Goal: Task Accomplishment & Management: Manage account settings

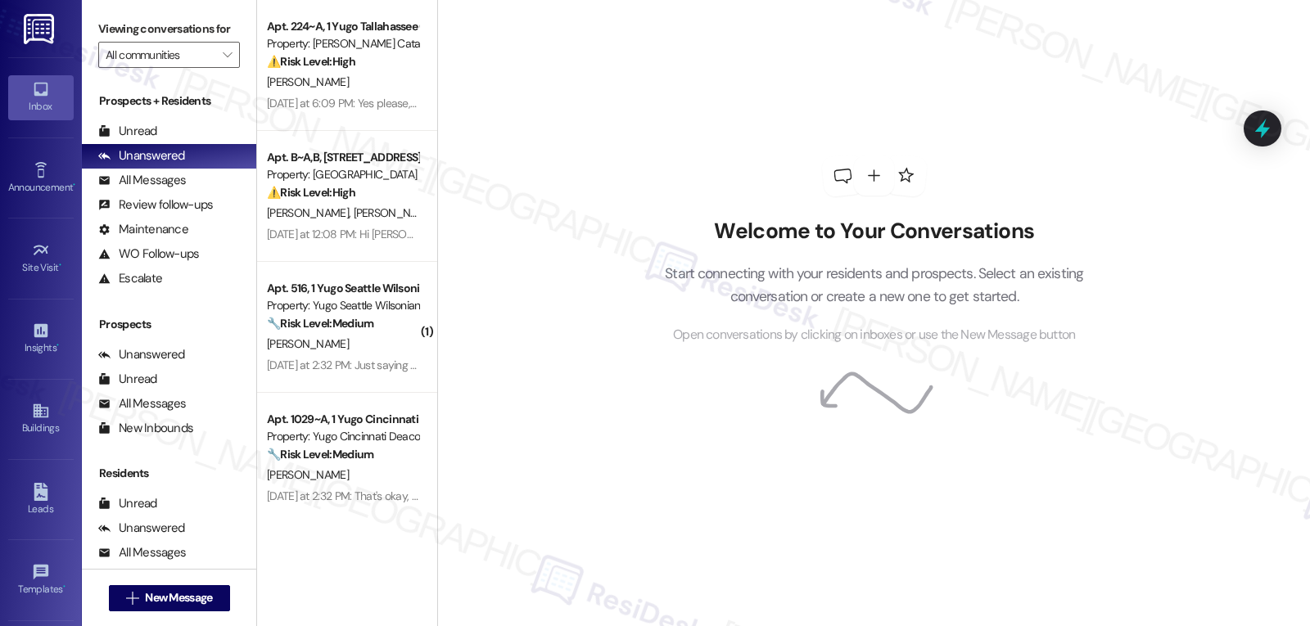
scroll to position [155, 0]
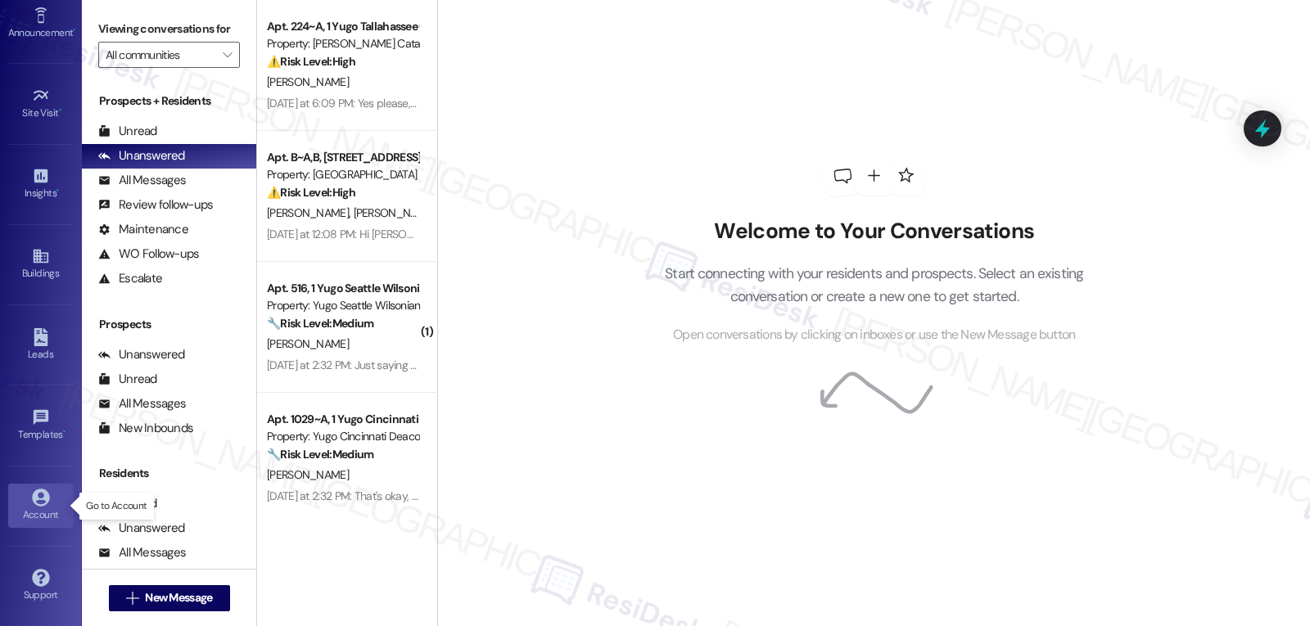
click at [43, 502] on icon at bounding box center [41, 498] width 18 height 18
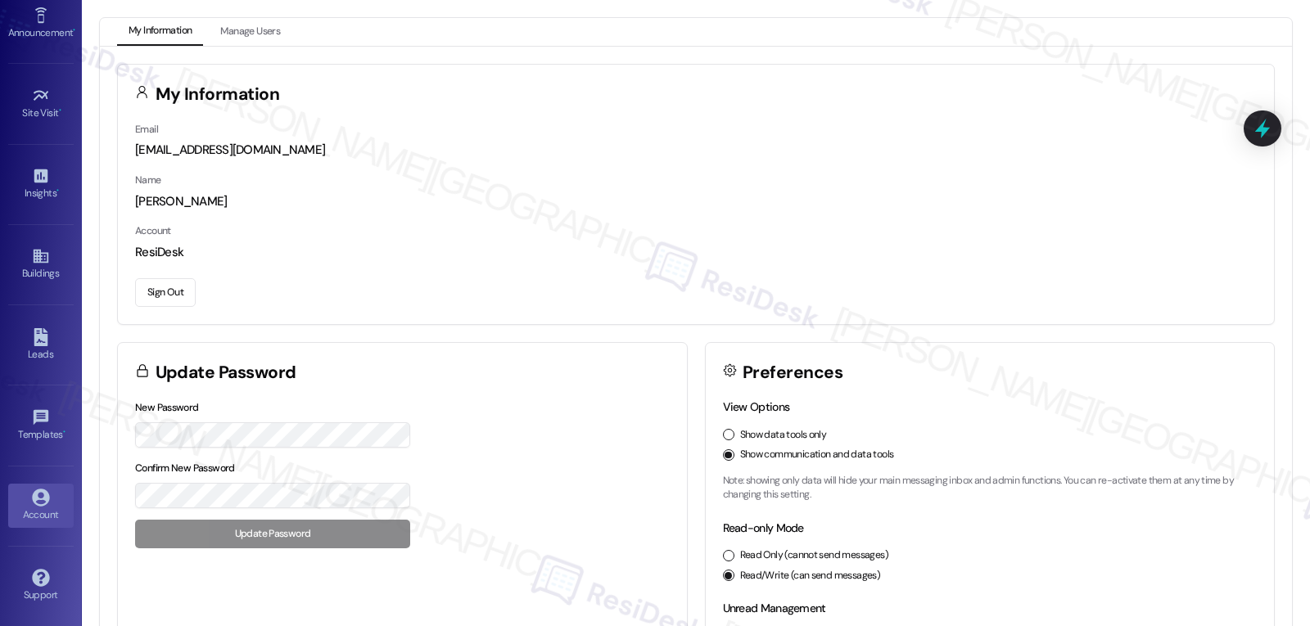
click at [183, 290] on button "Sign Out" at bounding box center [165, 292] width 61 height 29
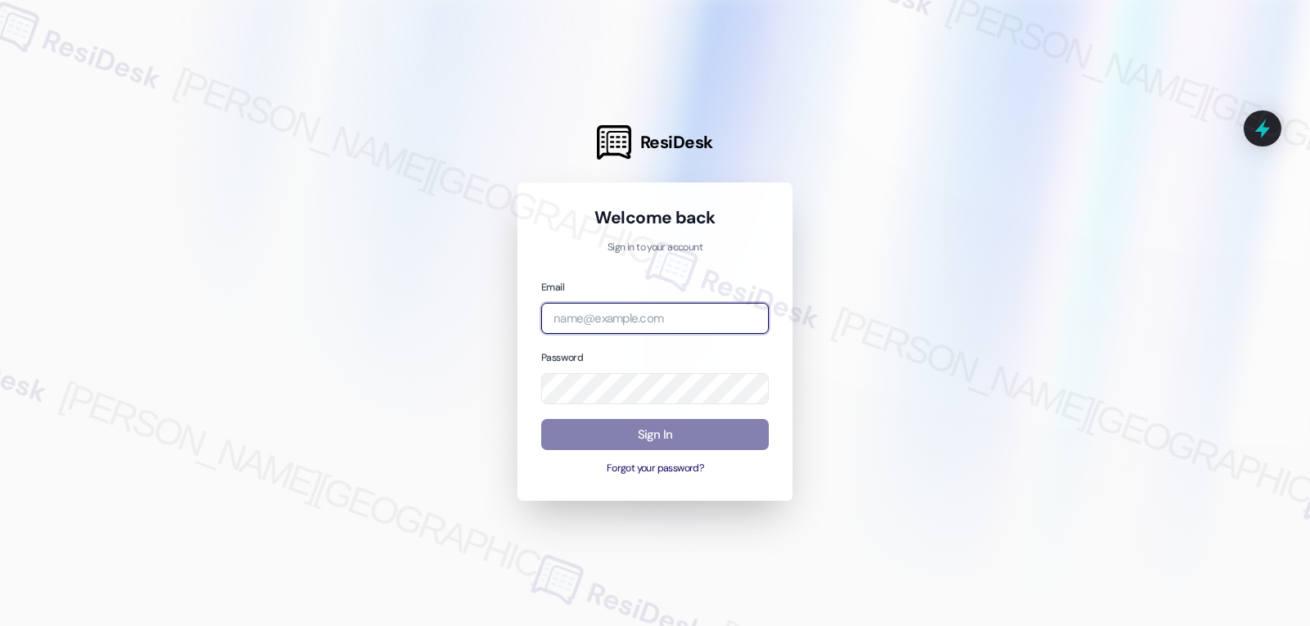
click at [678, 312] on input "email" at bounding box center [655, 319] width 228 height 32
paste input "[EMAIL_ADDRESS][DOMAIN_NAME]"
type input "[EMAIL_ADDRESS][DOMAIN_NAME]"
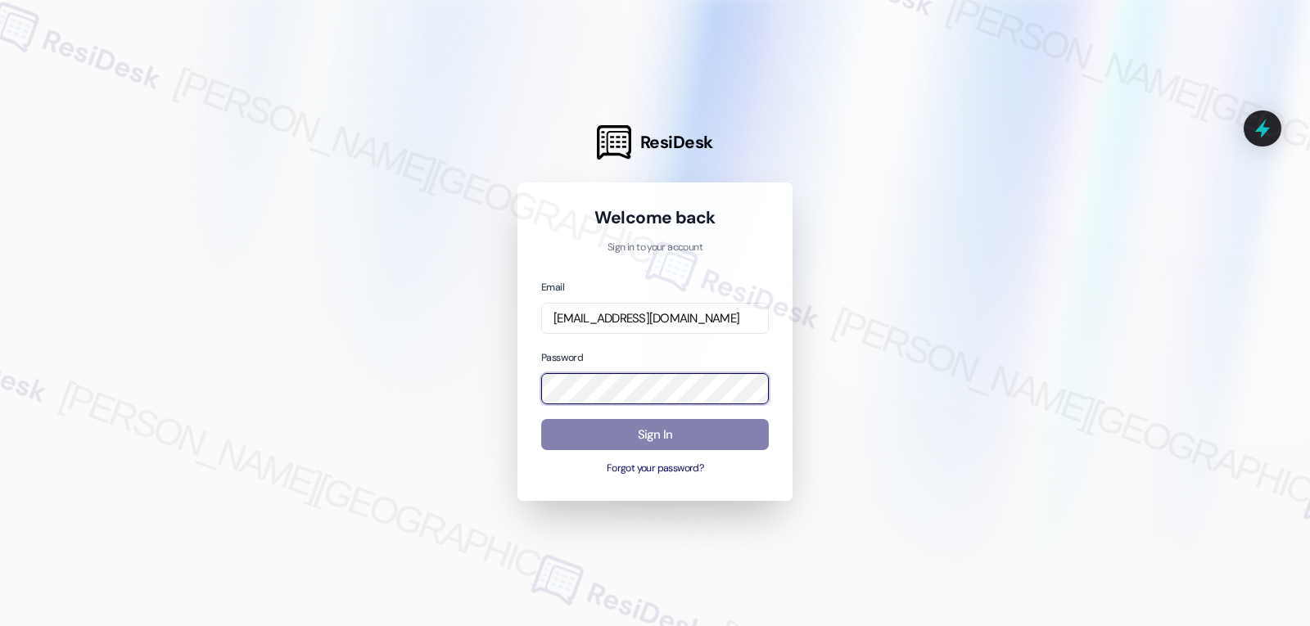
scroll to position [0, 0]
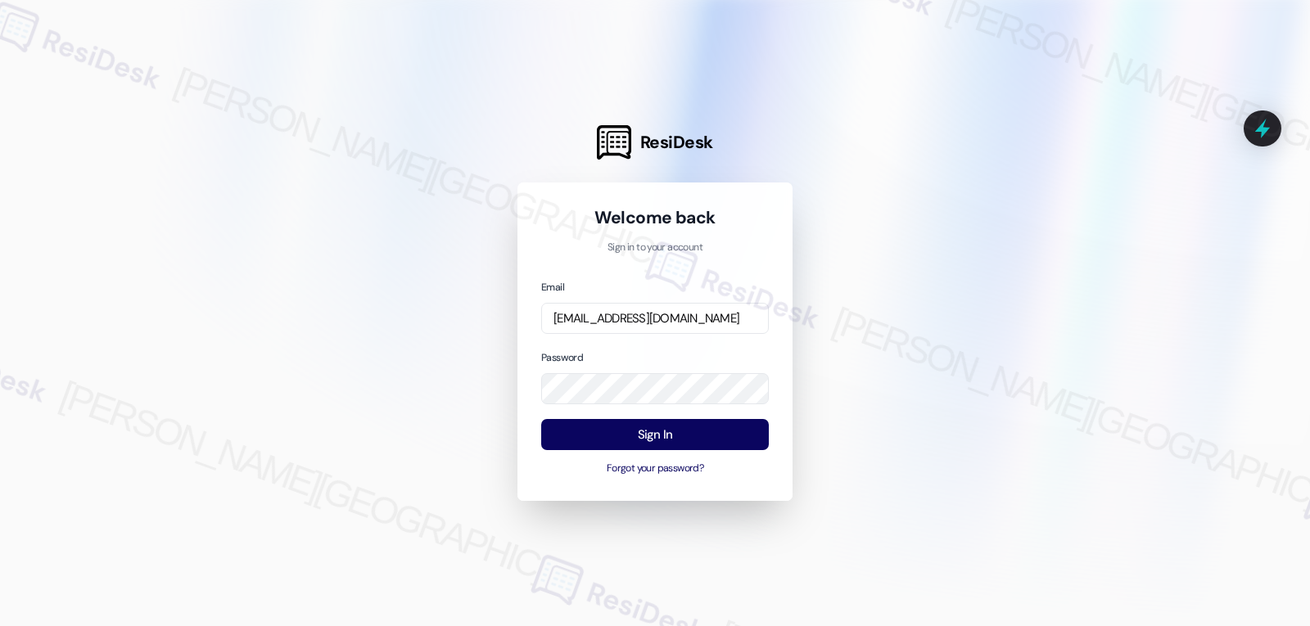
click at [636, 354] on div "Password" at bounding box center [655, 377] width 228 height 56
click at [652, 429] on button "Sign In" at bounding box center [655, 435] width 228 height 32
